Goal: Task Accomplishment & Management: Use online tool/utility

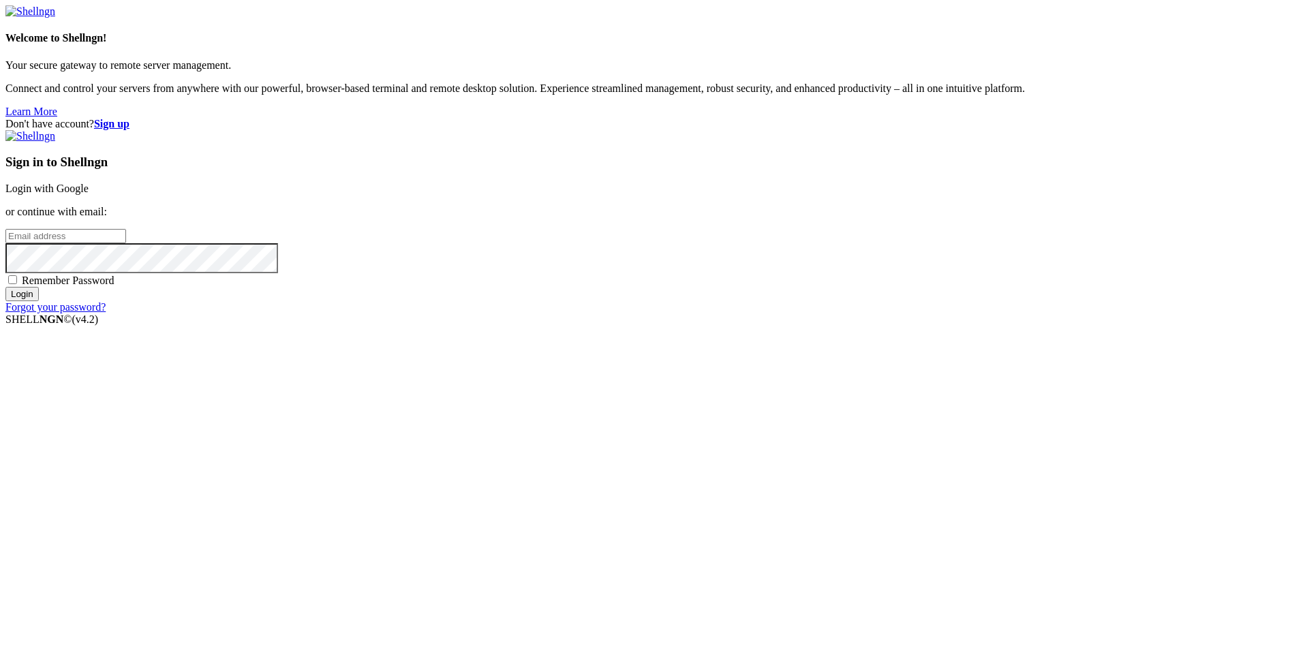
click at [126, 243] on input "email" at bounding box center [65, 236] width 121 height 14
click at [89, 194] on link "Login with Google" at bounding box center [46, 189] width 83 height 12
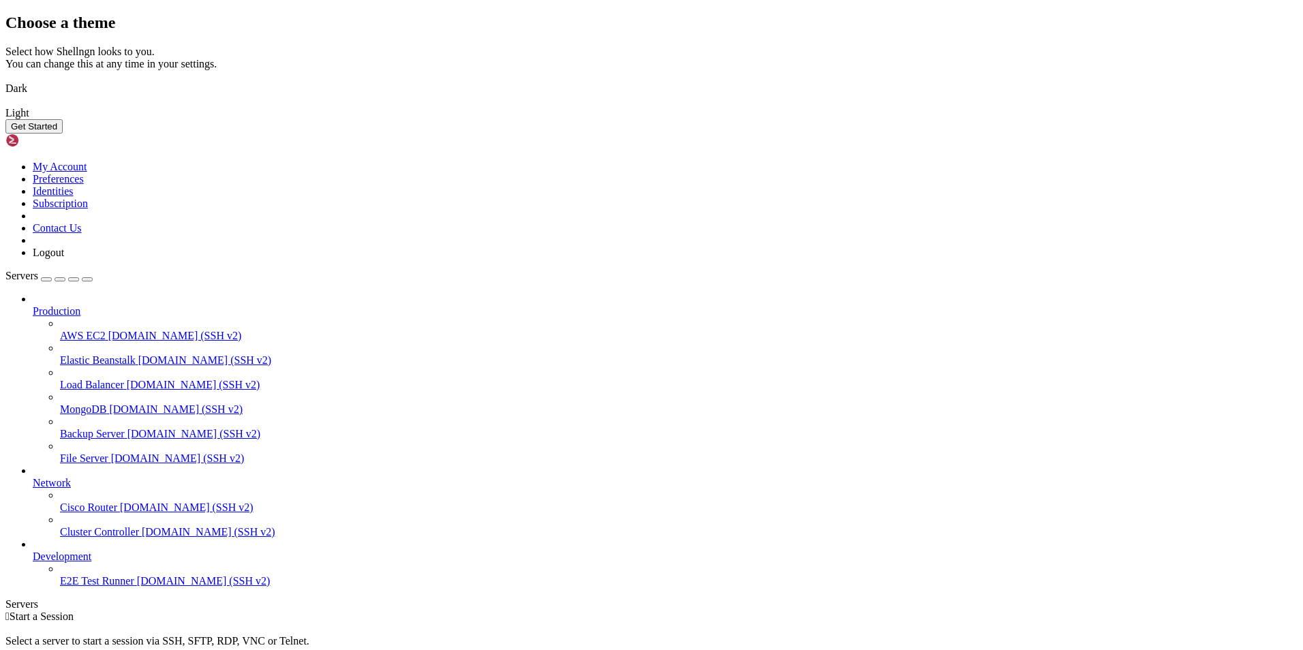
click at [383, 134] on div "Choose a theme Select how Shellngn looks to you. You can change this at any tim…" at bounding box center [651, 74] width 1292 height 120
click at [5, 80] on img at bounding box center [5, 80] width 0 height 0
click at [63, 134] on button "Get Started" at bounding box center [33, 126] width 57 height 14
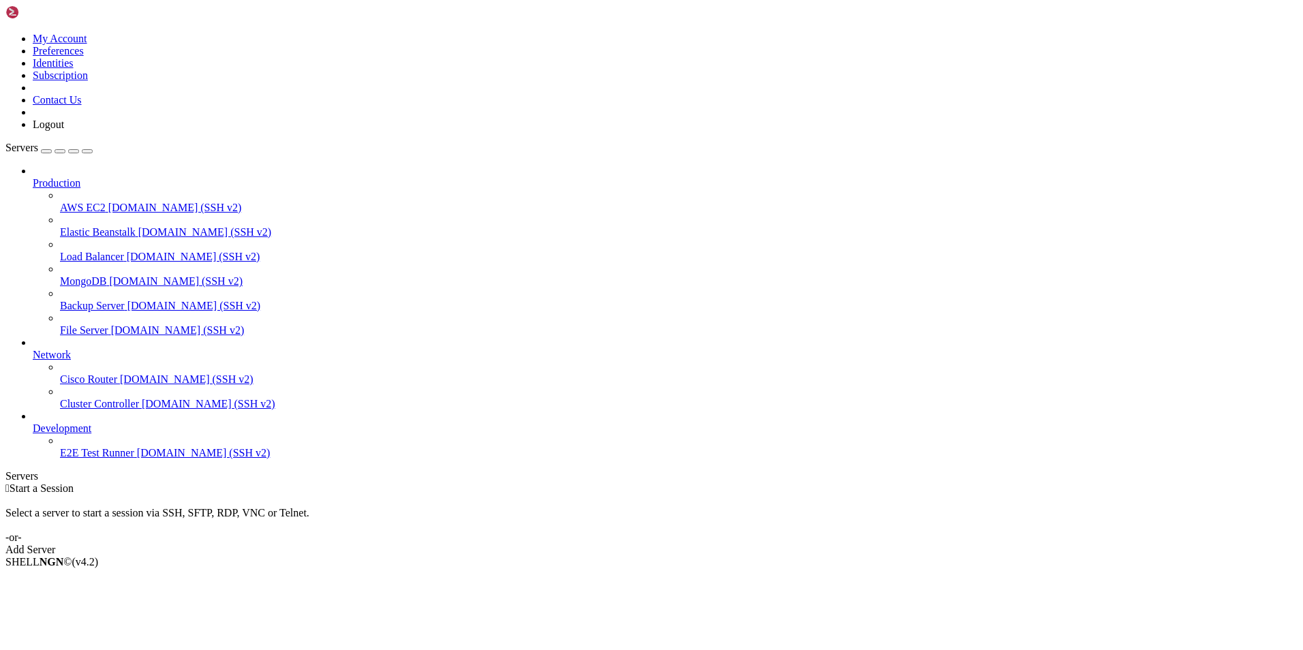
click at [765, 544] on link "Add Server" at bounding box center [651, 550] width 1292 height 12
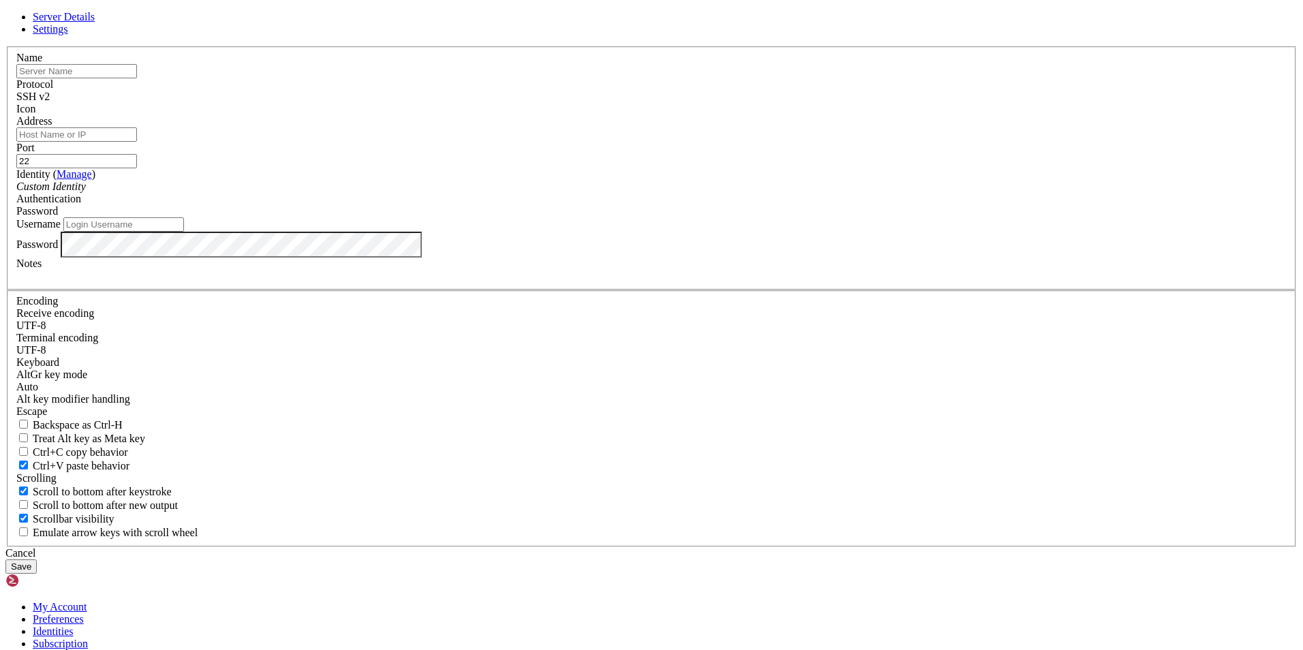
click at [137, 78] on input "text" at bounding box center [76, 71] width 121 height 14
type input "Azure"
click at [50, 102] on span "SSH v2" at bounding box center [32, 97] width 33 height 12
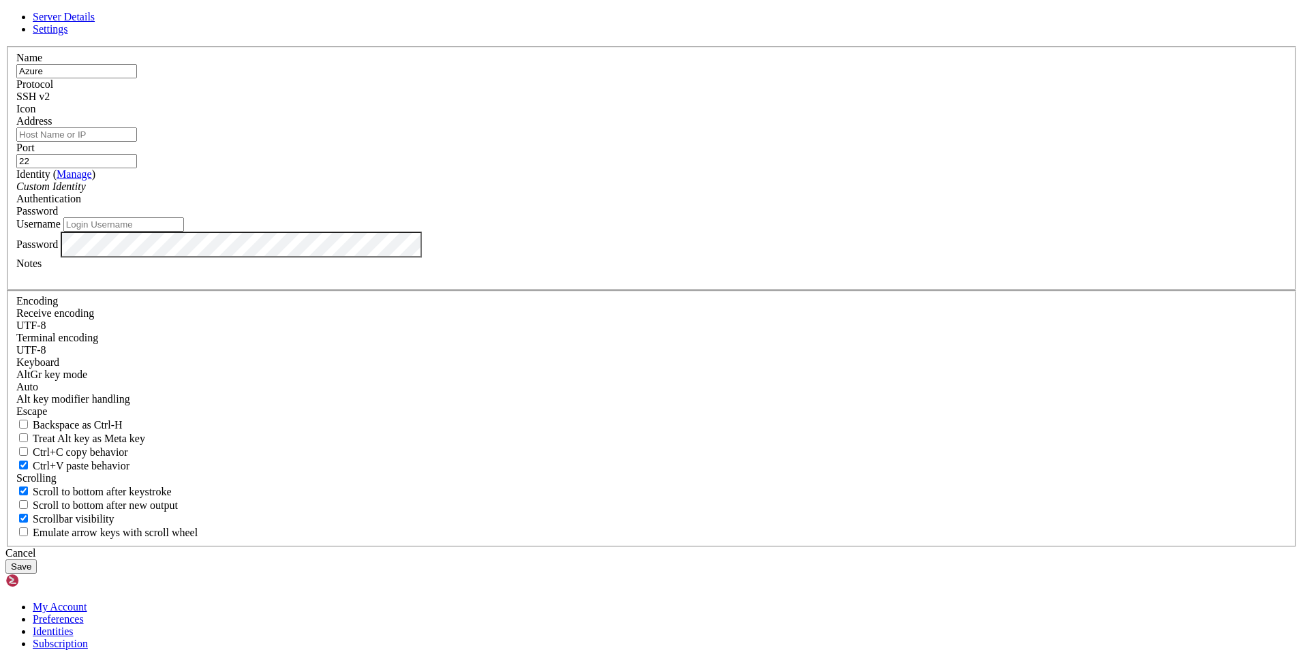
click at [50, 102] on span "SSH v2" at bounding box center [32, 97] width 33 height 12
click at [137, 142] on input "Address" at bounding box center [76, 134] width 121 height 14
paste input "[TECHNICAL_ID]"
click at [137, 142] on input "[TECHNICAL_ID]" at bounding box center [76, 134] width 121 height 14
type input "[TECHNICAL_ID]"
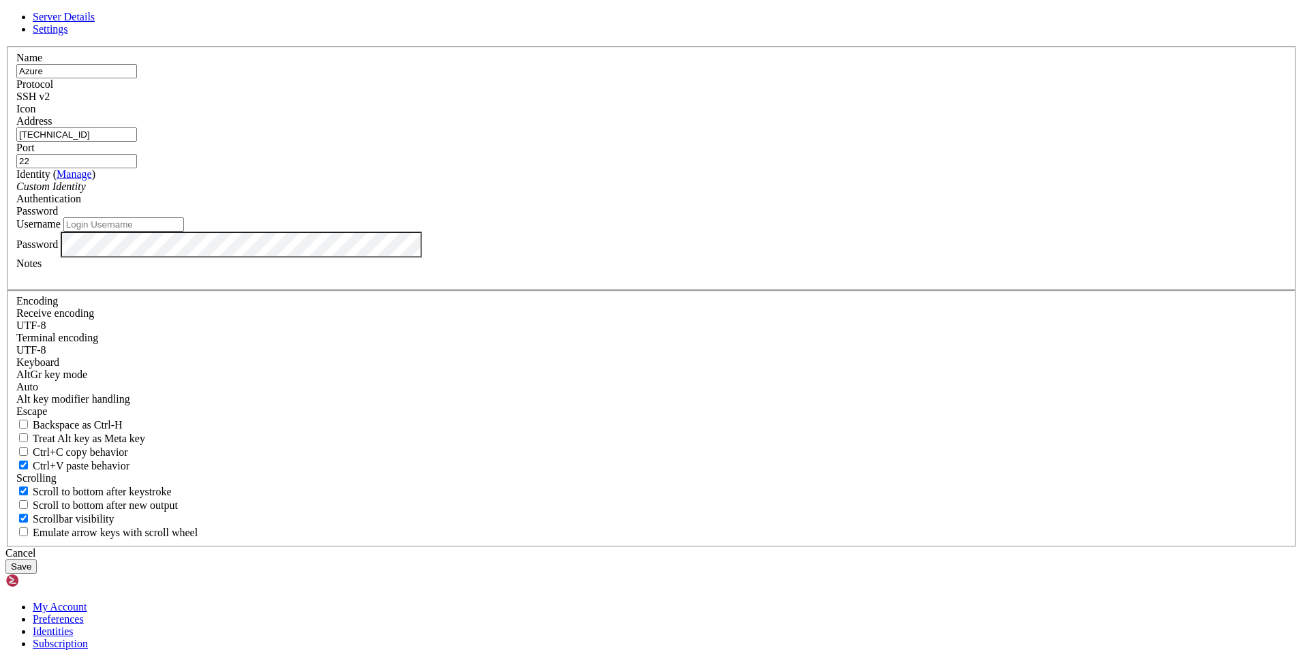
click at [85, 44] on div "Server Details Settings Name Azure Protocol SSH v2 Icon" at bounding box center [651, 292] width 1292 height 563
click at [712, 547] on div "Cancel" at bounding box center [651, 553] width 1292 height 12
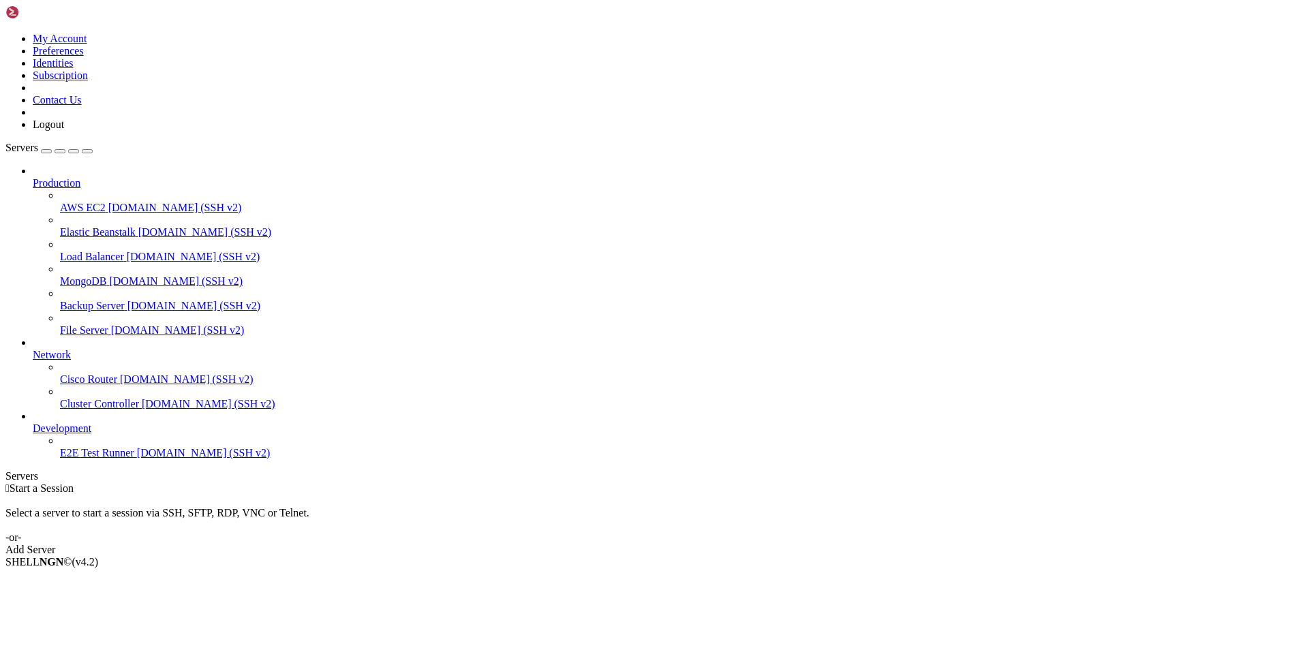
click at [46, 151] on div "button" at bounding box center [46, 151] width 0 height 0
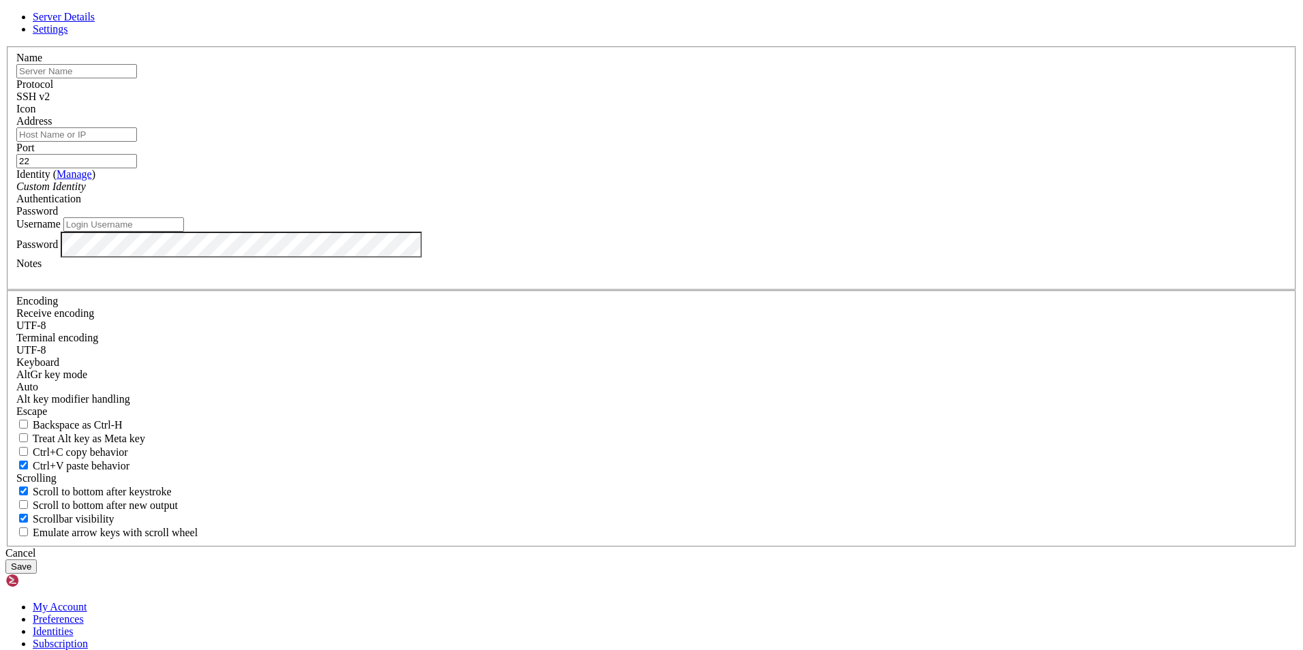
click at [137, 142] on input "Address" at bounding box center [76, 134] width 121 height 14
type input "[TECHNICAL_ID]"
click at [137, 78] on input "text" at bounding box center [76, 71] width 121 height 14
type input "Nube-Viernes"
click at [184, 232] on input "Username" at bounding box center [123, 224] width 121 height 14
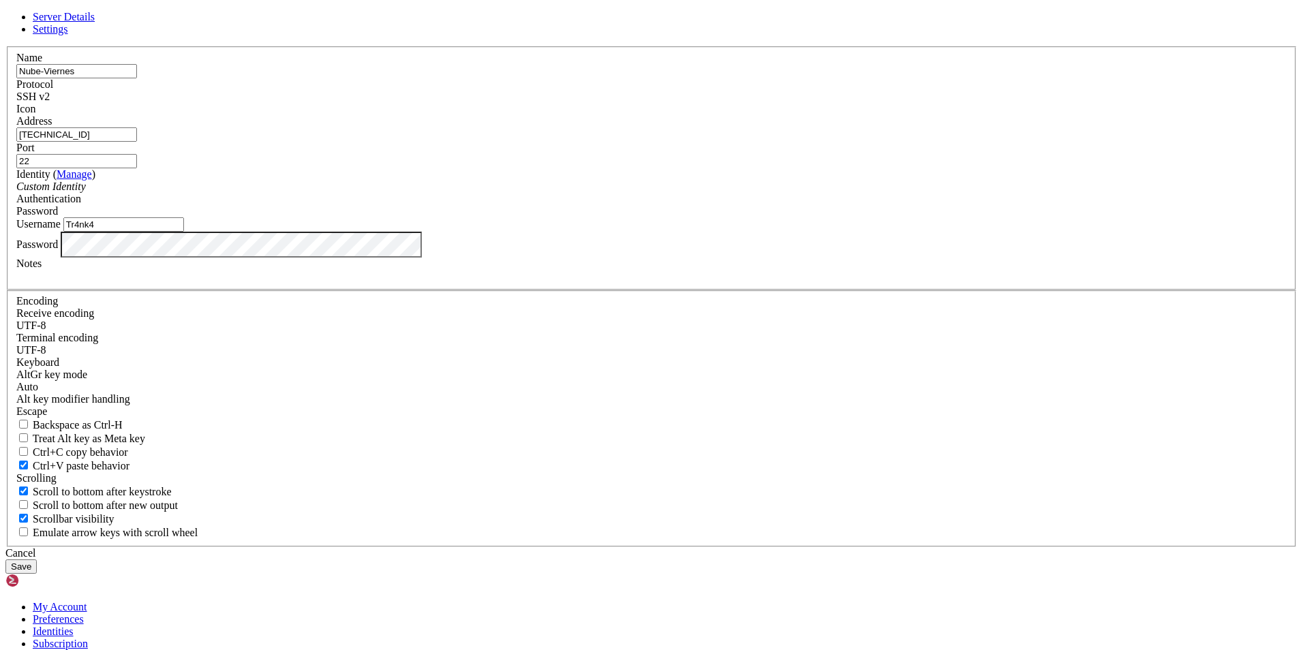
type input "Tr4nk4"
click at [600, 193] on div "Custom Identity" at bounding box center [651, 187] width 1270 height 12
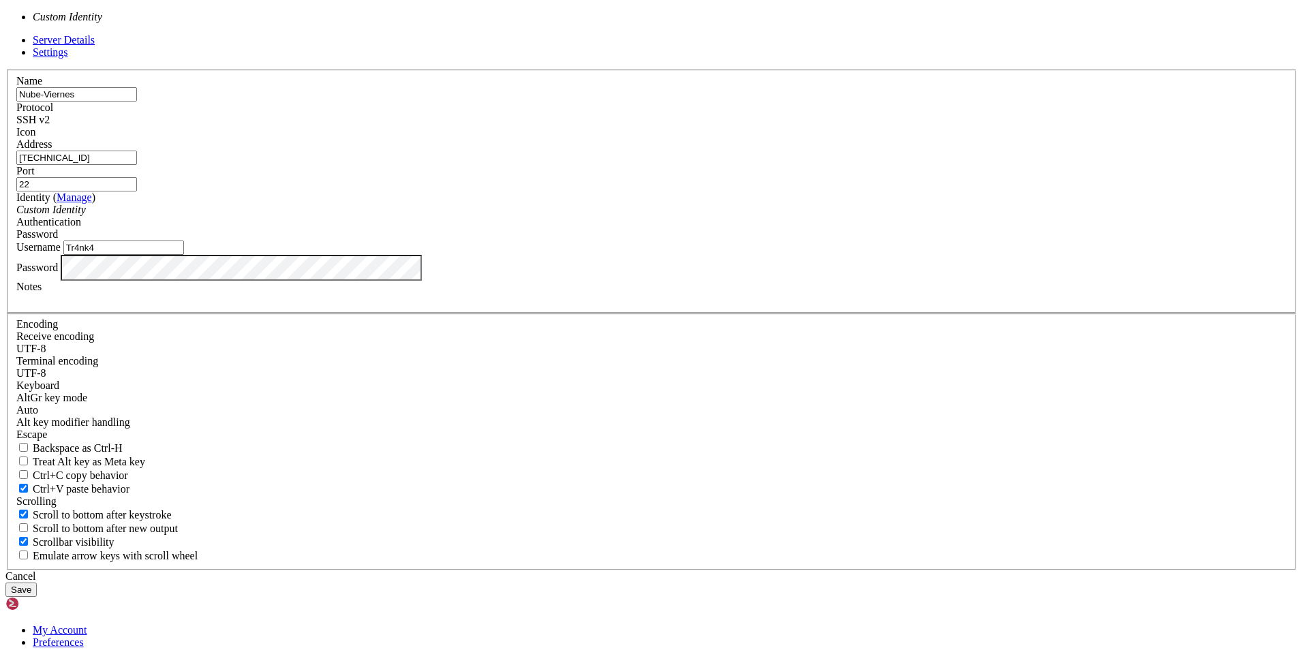
click at [600, 216] on div "Custom Identity" at bounding box center [651, 210] width 1270 height 12
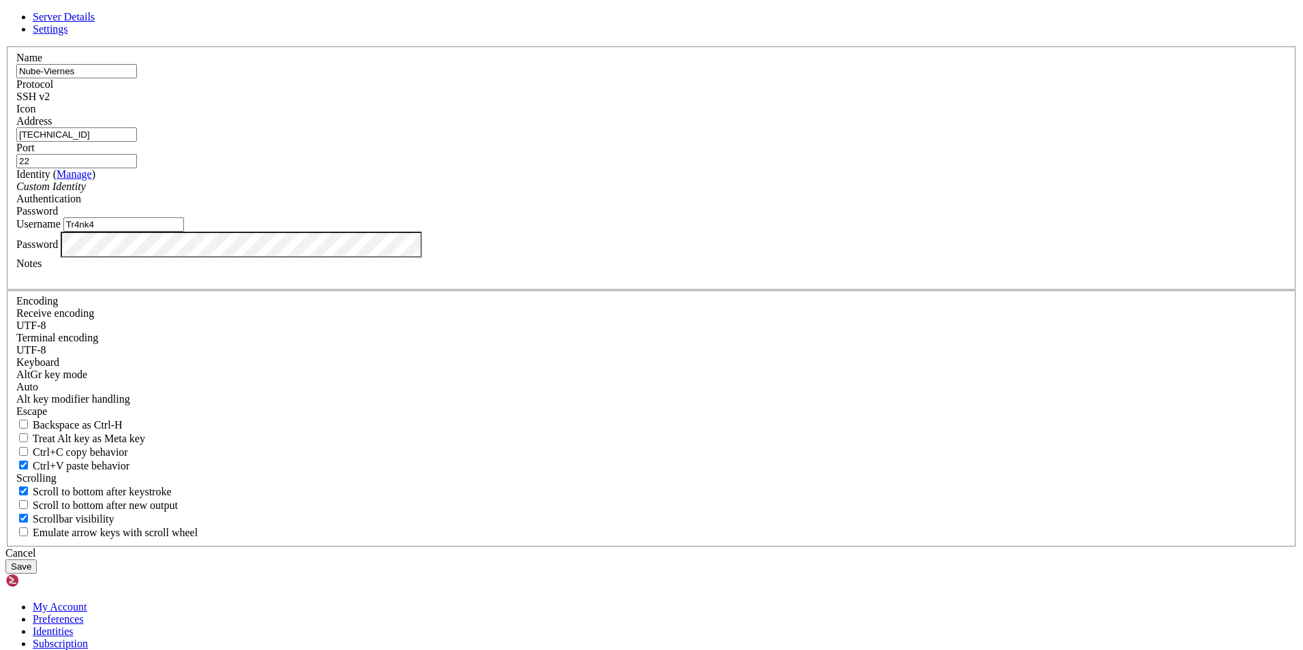
click at [37, 560] on button "Save" at bounding box center [20, 567] width 31 height 14
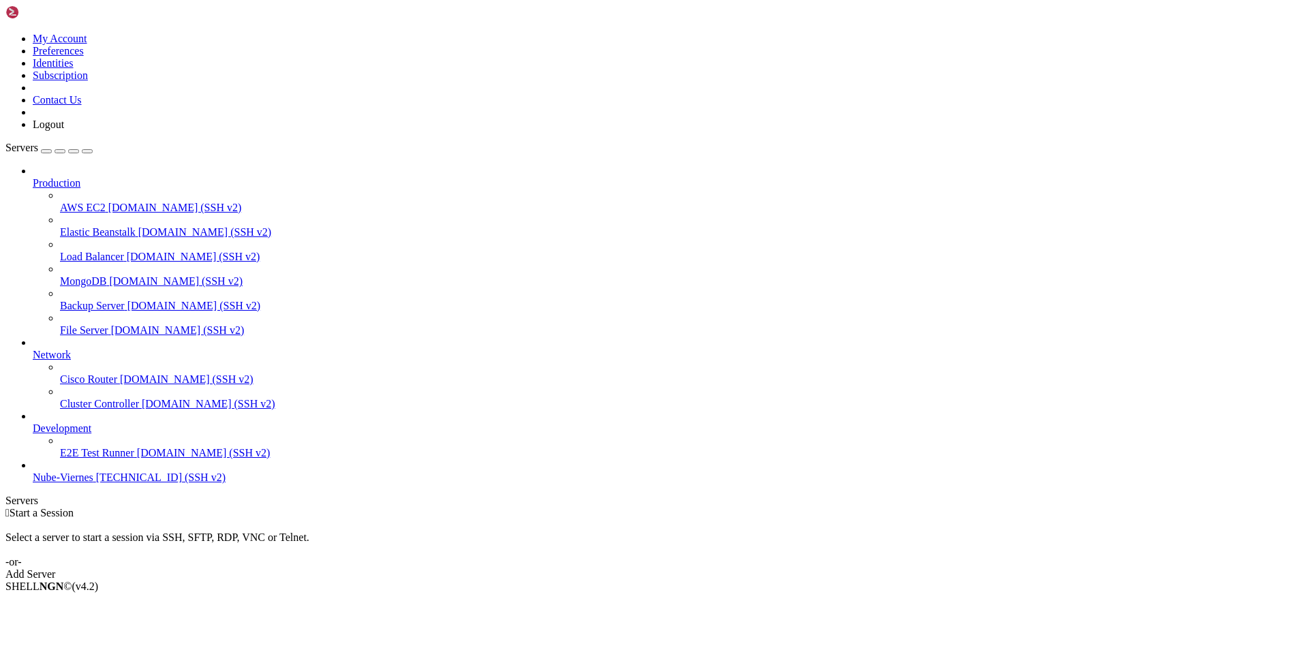
click at [96, 483] on span "[TECHNICAL_ID] (SSH v2)" at bounding box center [160, 478] width 129 height 12
click at [790, 507] on div " Start a Session Select a server to start a session via SSH, SFTP, RDP, VNC or…" at bounding box center [651, 544] width 1292 height 74
click at [96, 483] on span "[TECHNICAL_ID] (SSH v2)" at bounding box center [160, 478] width 129 height 12
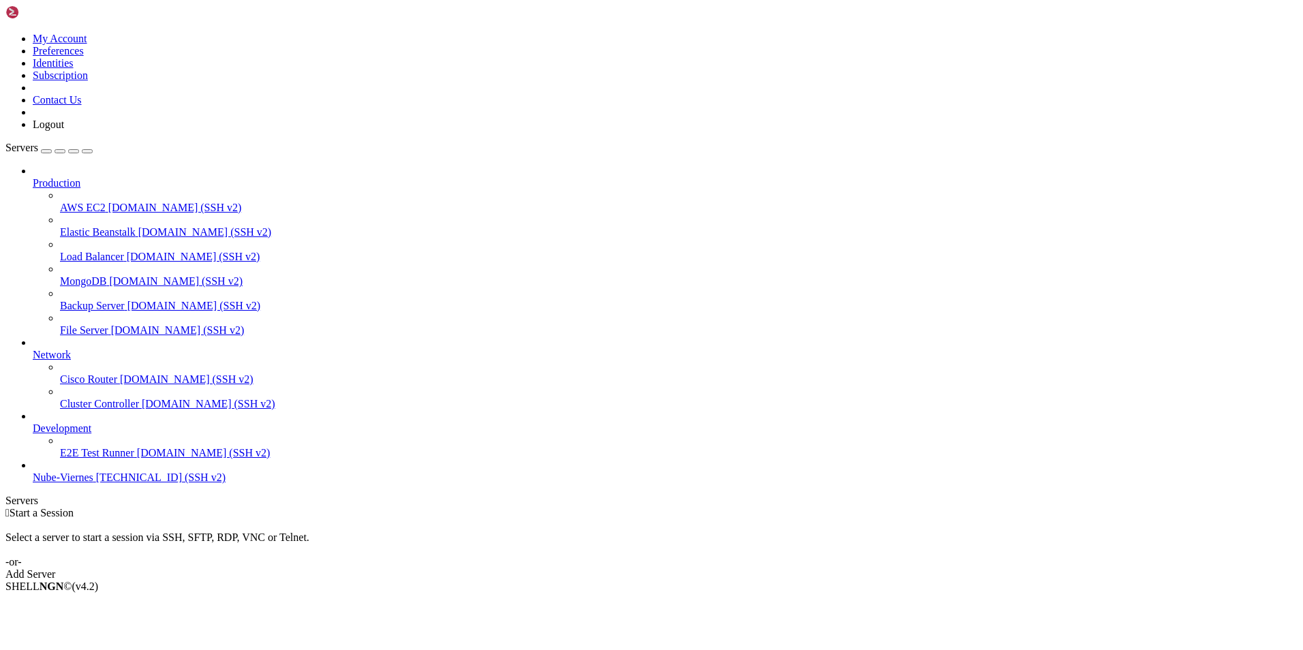
click at [33, 484] on link "Nube-Viernes [TECHNICAL_ID] (SSH v2)" at bounding box center [665, 478] width 1265 height 12
click at [69, 604] on span "Connect" at bounding box center [51, 610] width 36 height 12
drag, startPoint x: 131, startPoint y: 416, endPoint x: 303, endPoint y: 483, distance: 184.7
